Goal: Find specific page/section: Find specific page/section

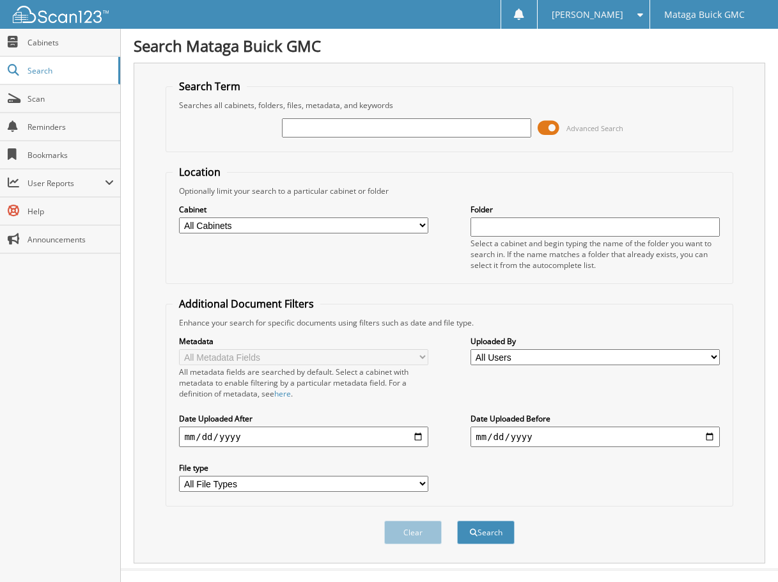
click at [347, 131] on input "text" at bounding box center [406, 127] width 249 height 19
type input "GARCIA, MEGAN CAND"
click at [482, 537] on button "Search" at bounding box center [486, 533] width 58 height 24
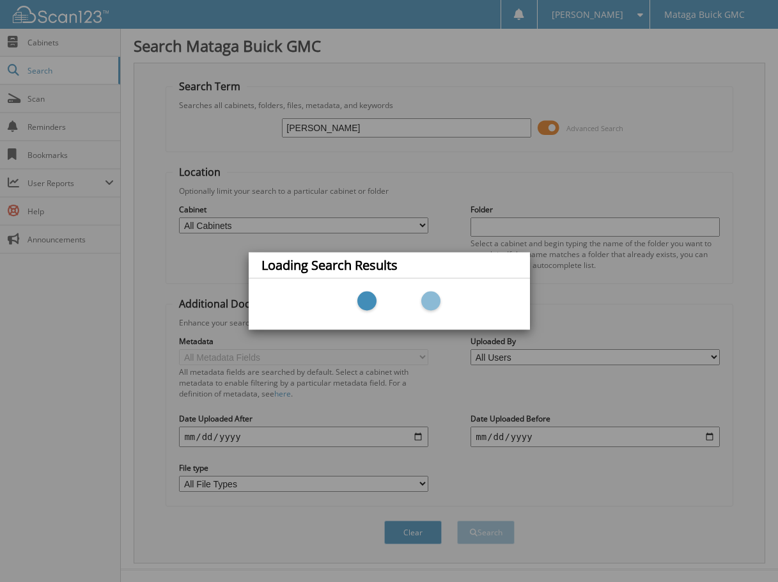
click at [639, 323] on div "Loading Search Results" at bounding box center [389, 291] width 778 height 582
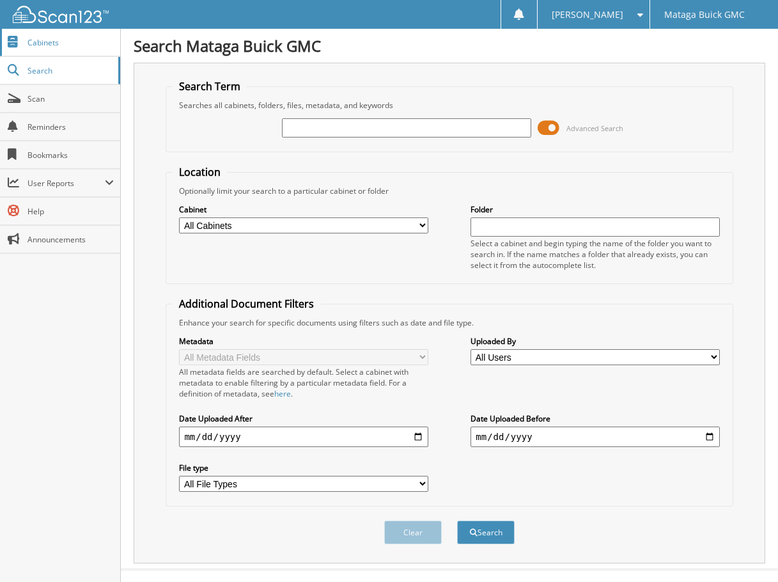
click at [51, 46] on span "Cabinets" at bounding box center [70, 42] width 86 height 11
click at [40, 50] on link "Cabinets" at bounding box center [60, 42] width 120 height 27
